Goal: Information Seeking & Learning: Learn about a topic

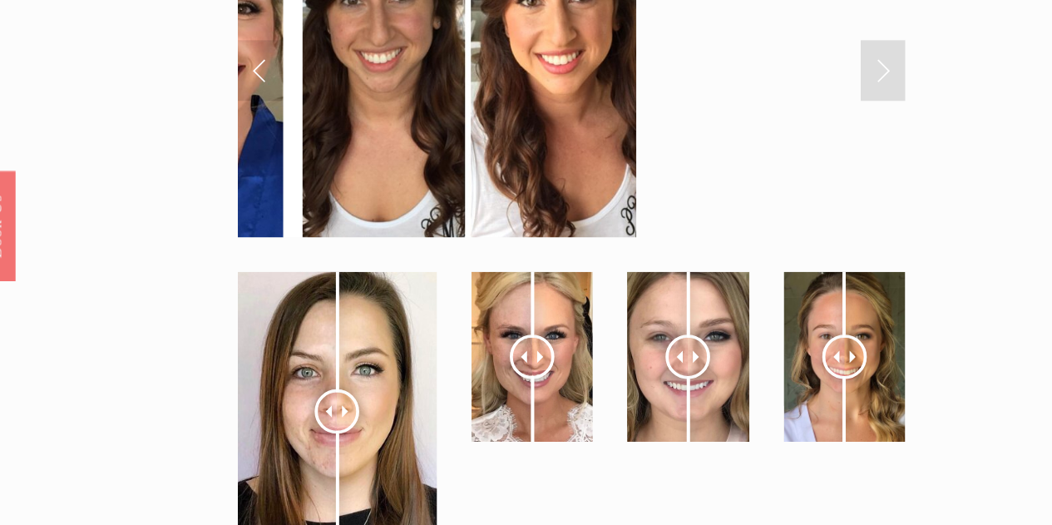
scroll to position [5804, 0]
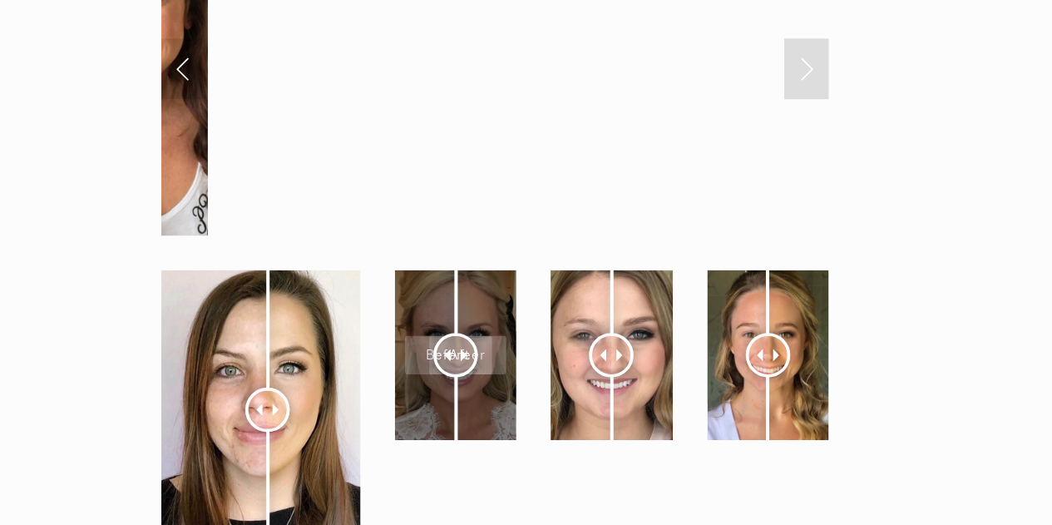
click at [427, 392] on div at bounding box center [462, 385] width 100 height 140
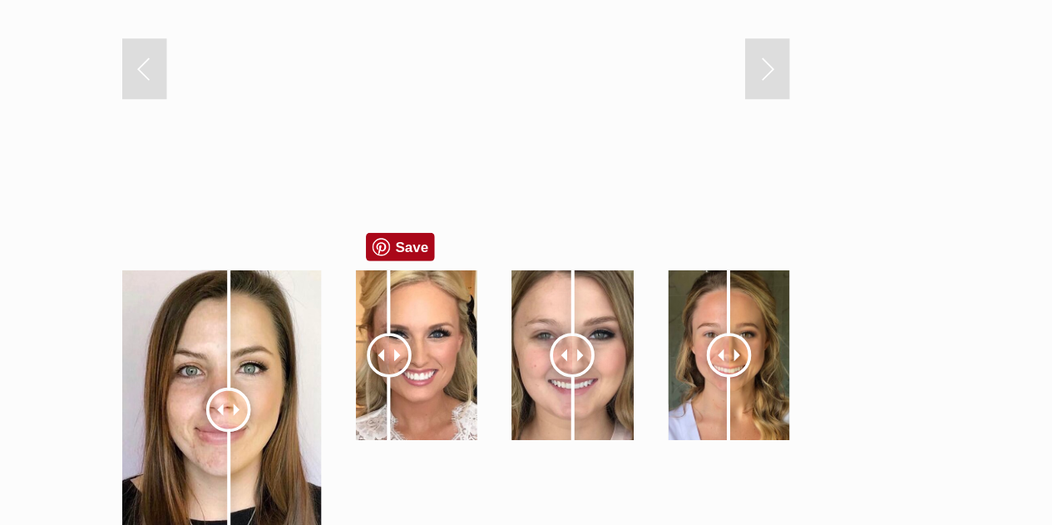
click at [430, 303] on link "Save" at bounding box center [448, 295] width 57 height 23
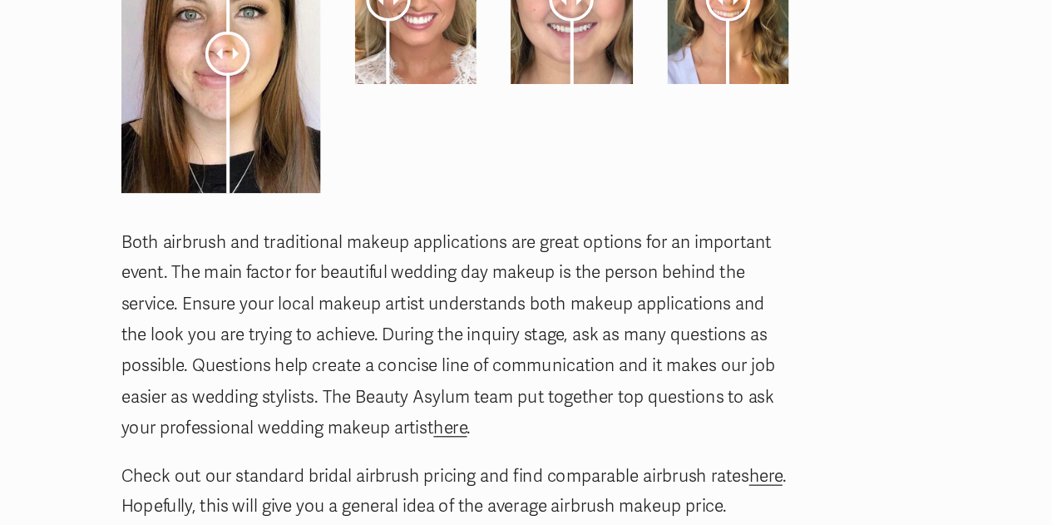
scroll to position [6111, 0]
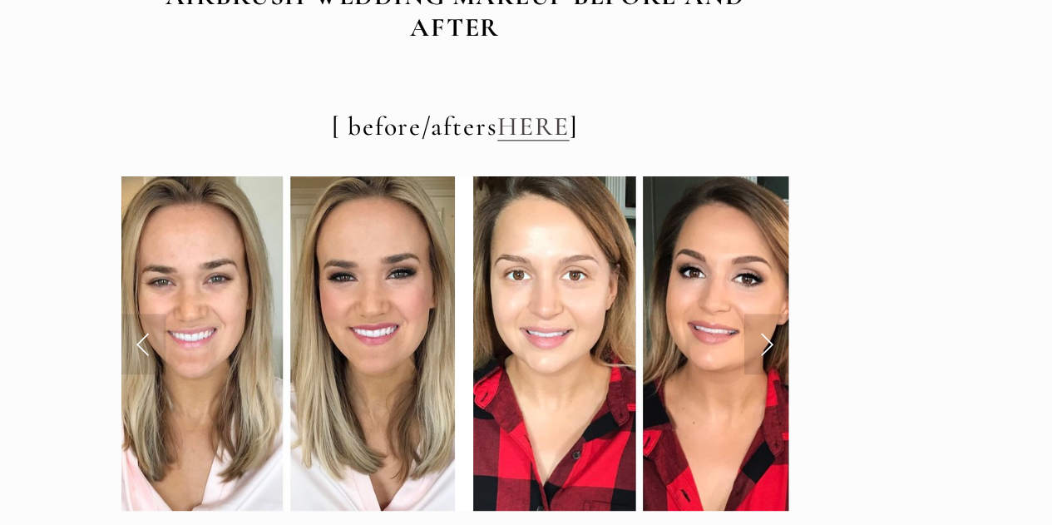
scroll to position [5606, 0]
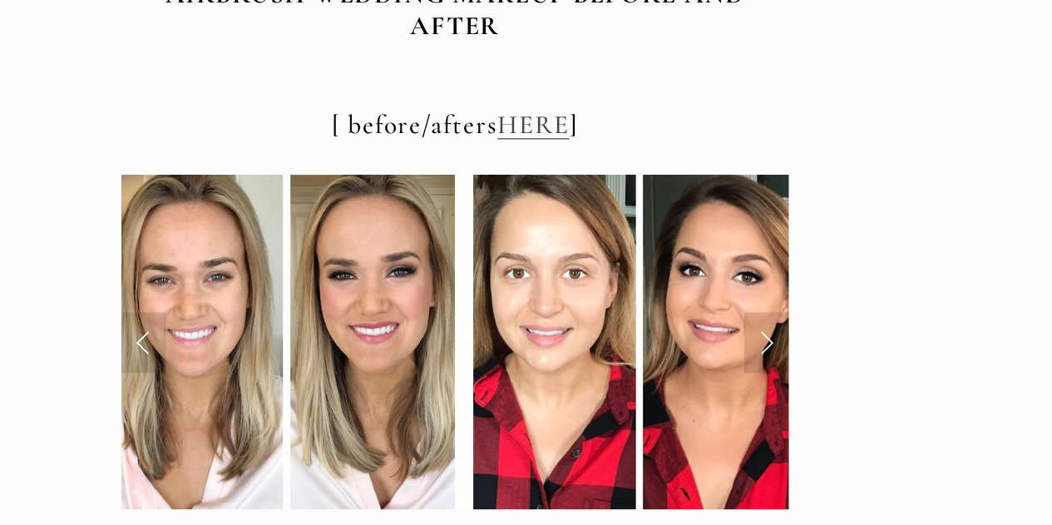
click at [556, 156] on link "HERE" at bounding box center [558, 169] width 59 height 26
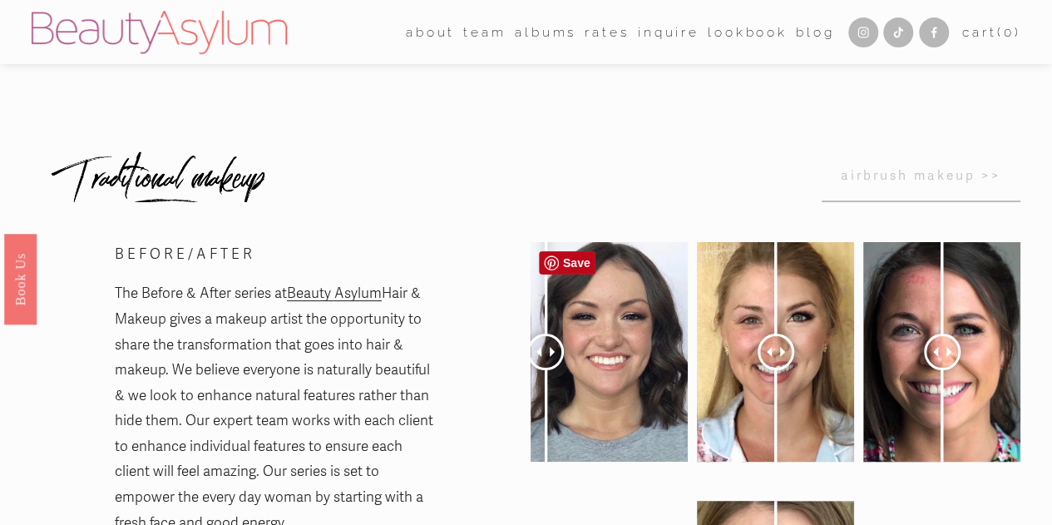
drag, startPoint x: 600, startPoint y: 358, endPoint x: 546, endPoint y: 363, distance: 55.0
click at [546, 363] on div at bounding box center [545, 351] width 37 height 37
click at [775, 355] on div at bounding box center [775, 351] width 37 height 37
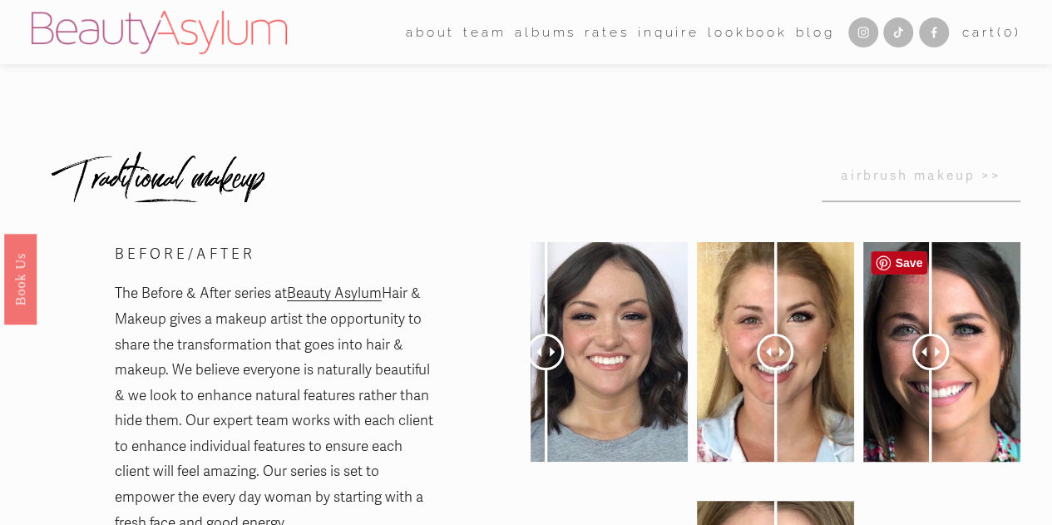
drag, startPoint x: 936, startPoint y: 354, endPoint x: 930, endPoint y: 362, distance: 10.0
click at [930, 362] on div at bounding box center [930, 351] width 37 height 37
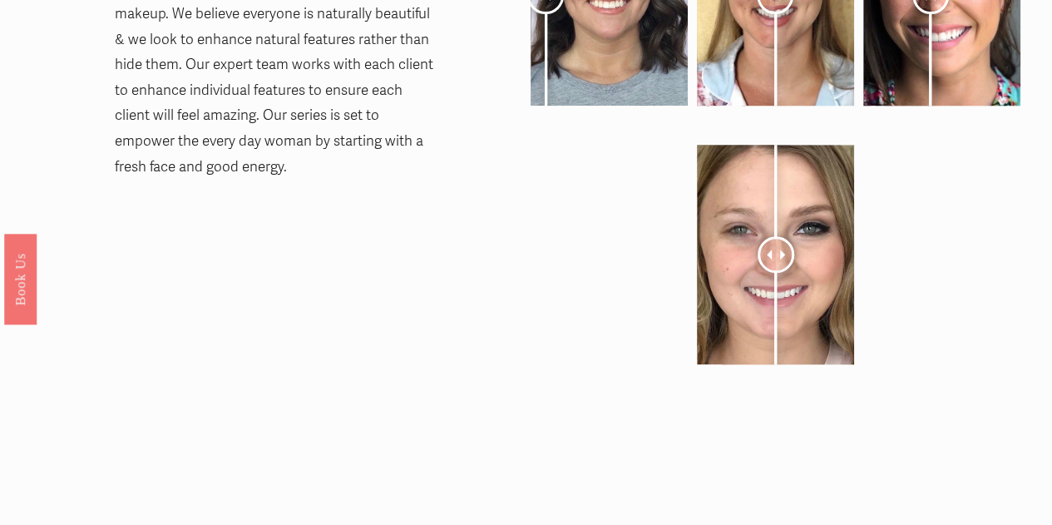
scroll to position [359, 0]
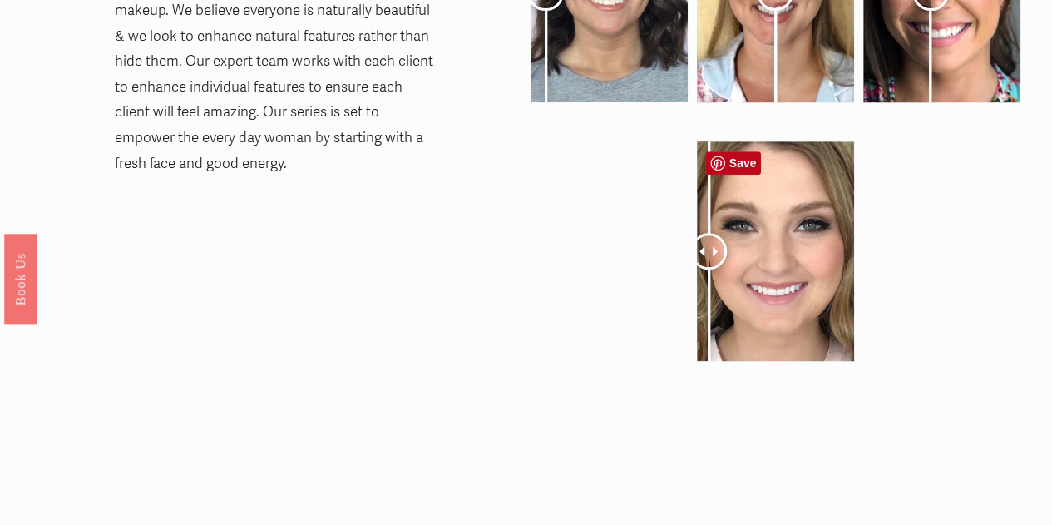
drag, startPoint x: 773, startPoint y: 251, endPoint x: 709, endPoint y: 265, distance: 66.4
click at [709, 265] on div at bounding box center [708, 251] width 37 height 37
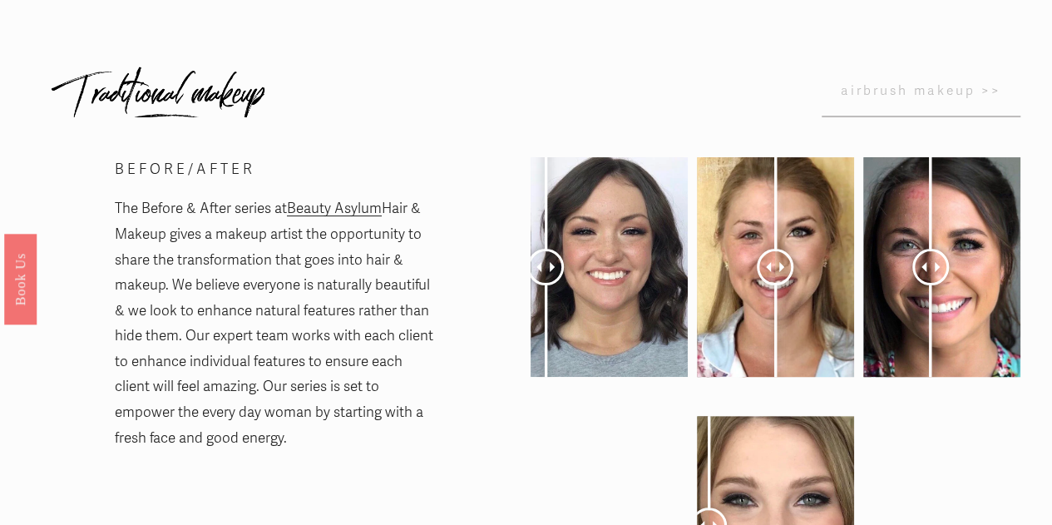
scroll to position [74, 0]
